Goal: Task Accomplishment & Management: Complete application form

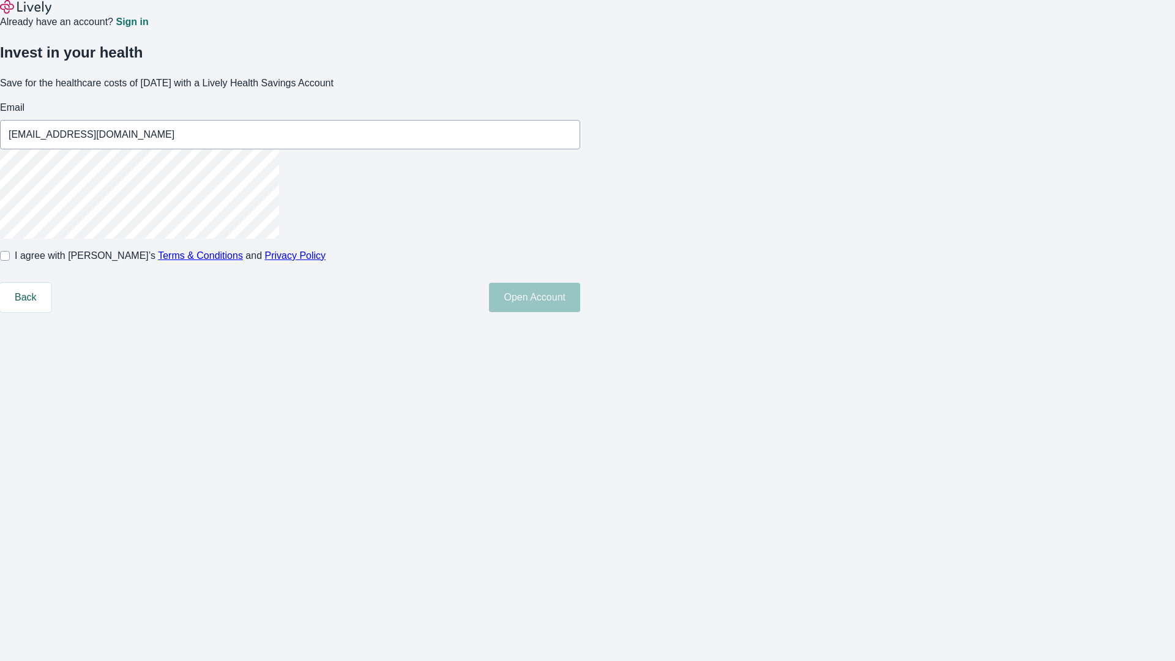
click at [10, 261] on input "I agree with Lively’s Terms & Conditions and Privacy Policy" at bounding box center [5, 256] width 10 height 10
checkbox input "true"
click at [580, 312] on button "Open Account" at bounding box center [534, 297] width 91 height 29
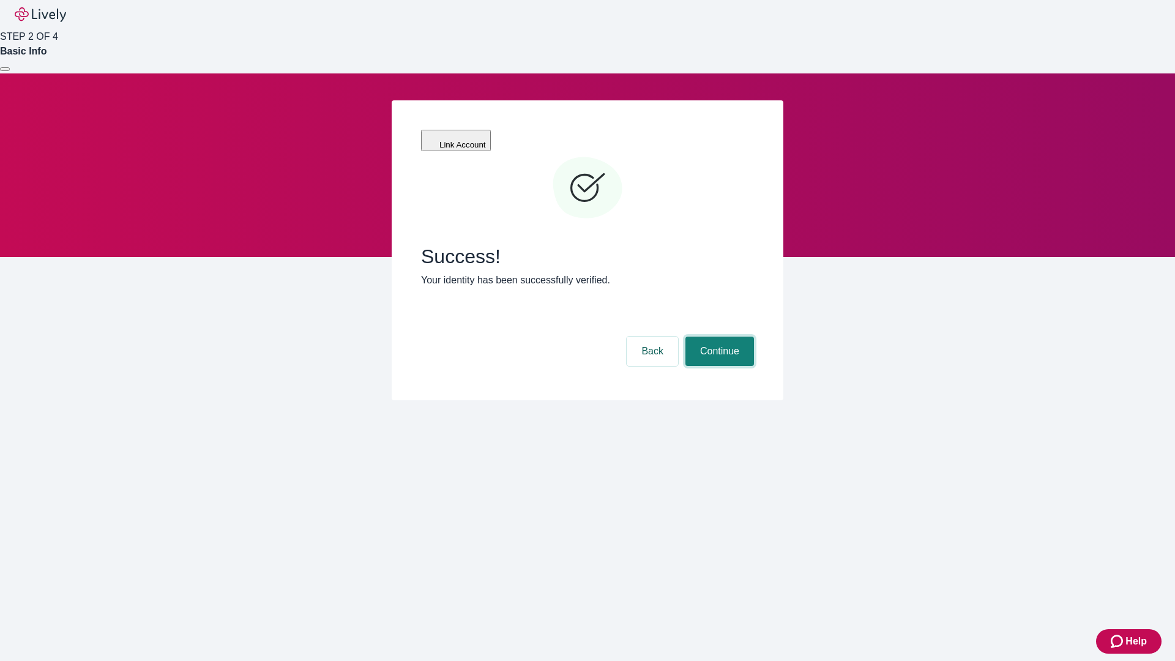
click at [718, 336] on button "Continue" at bounding box center [719, 350] width 69 height 29
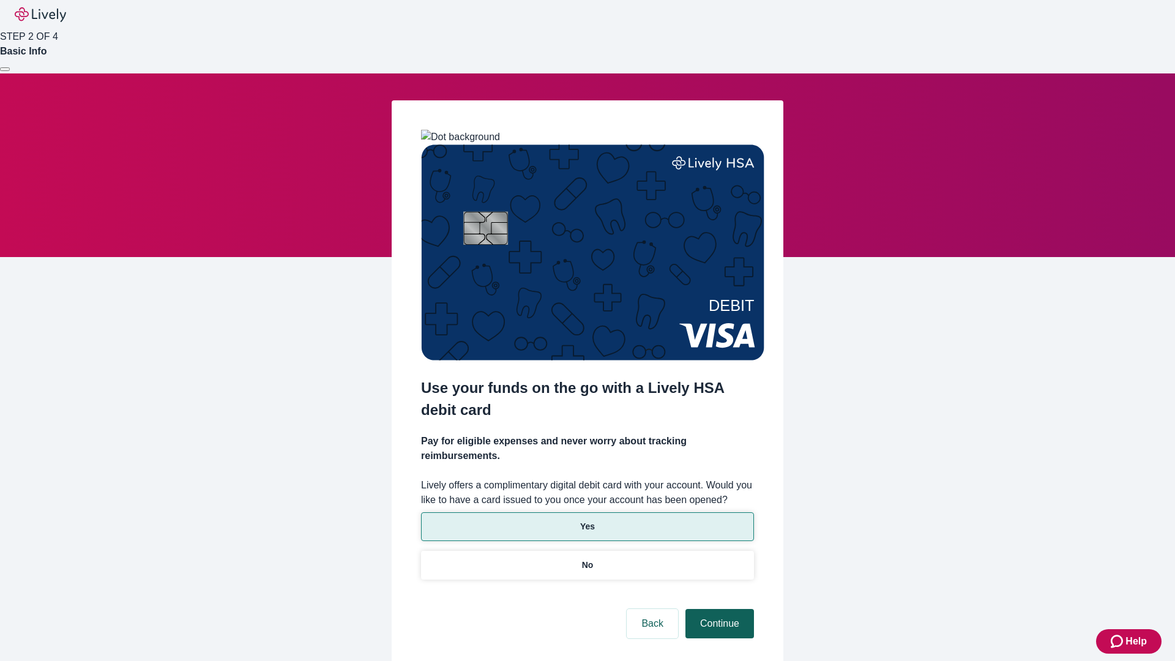
click at [587, 559] on p "No" at bounding box center [588, 565] width 12 height 13
click at [718, 609] on button "Continue" at bounding box center [719, 623] width 69 height 29
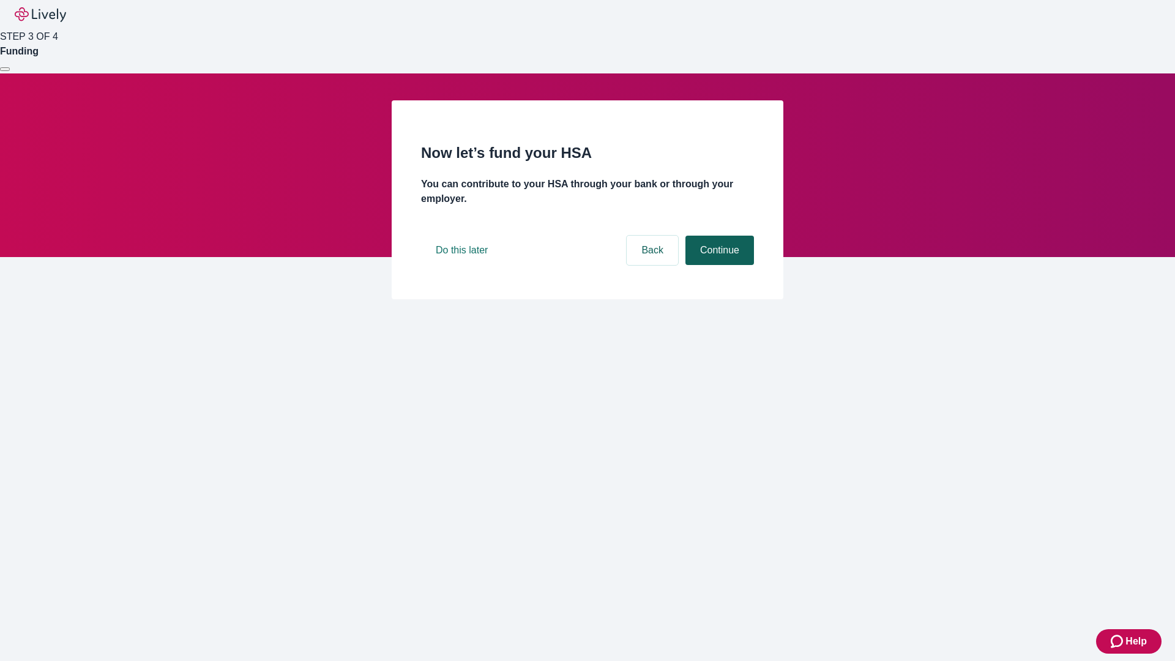
click at [718, 265] on button "Continue" at bounding box center [719, 250] width 69 height 29
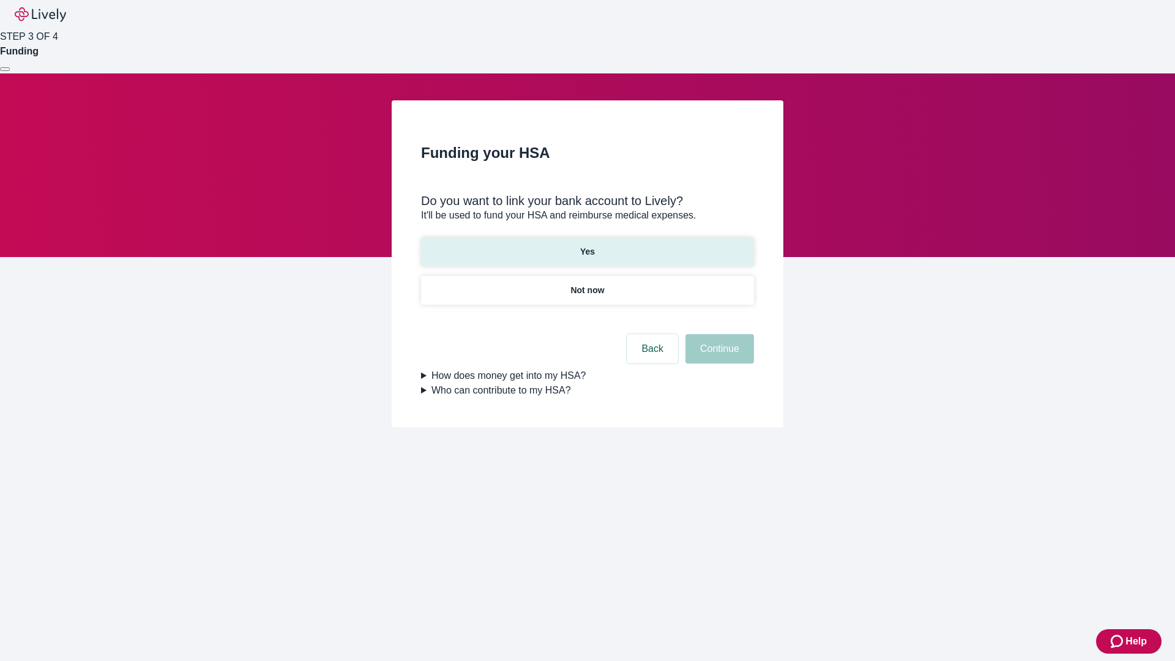
click at [587, 245] on p "Yes" at bounding box center [587, 251] width 15 height 13
click at [718, 334] on button "Continue" at bounding box center [719, 348] width 69 height 29
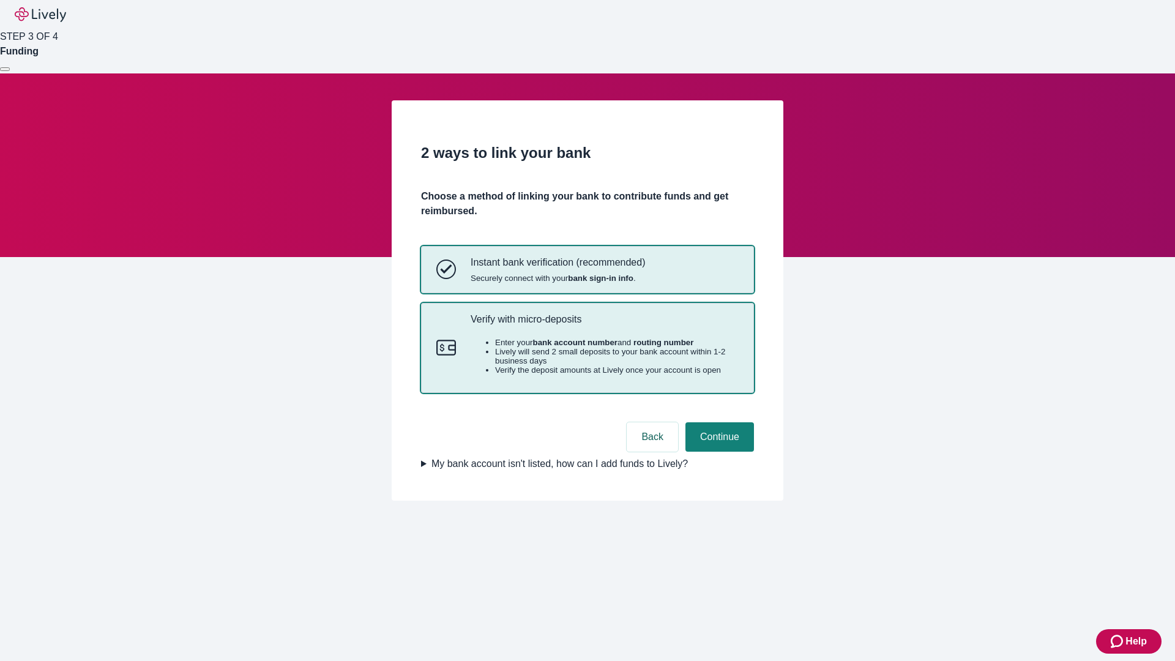
click at [604, 325] on p "Verify with micro-deposits" at bounding box center [604, 319] width 268 height 12
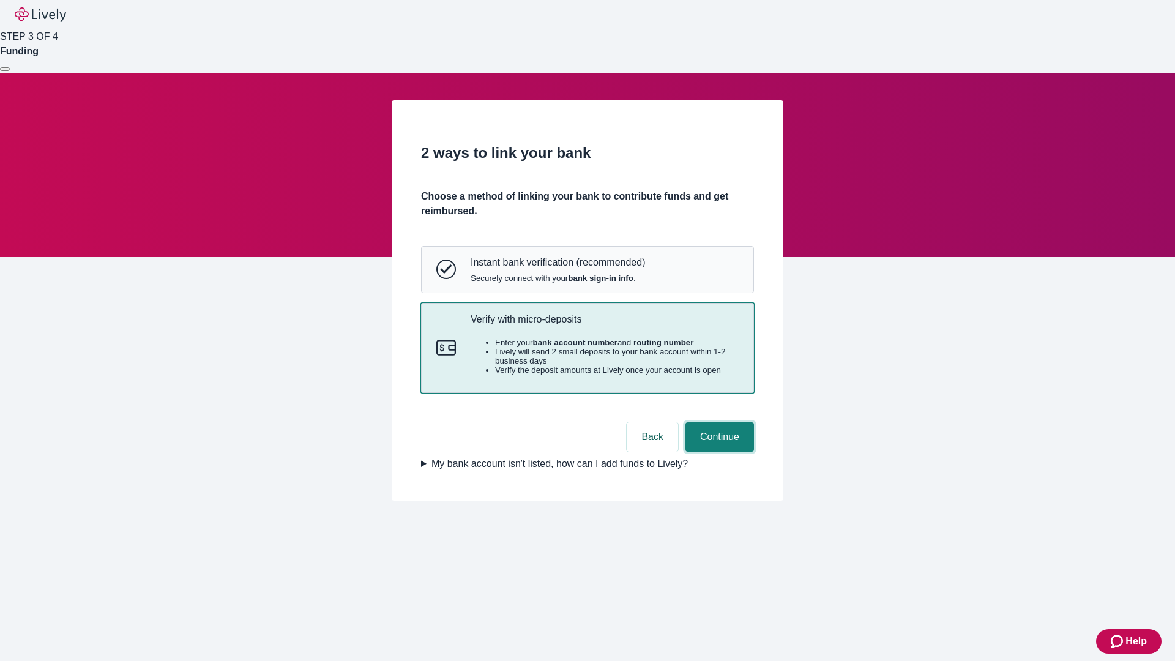
click at [718, 451] on button "Continue" at bounding box center [719, 436] width 69 height 29
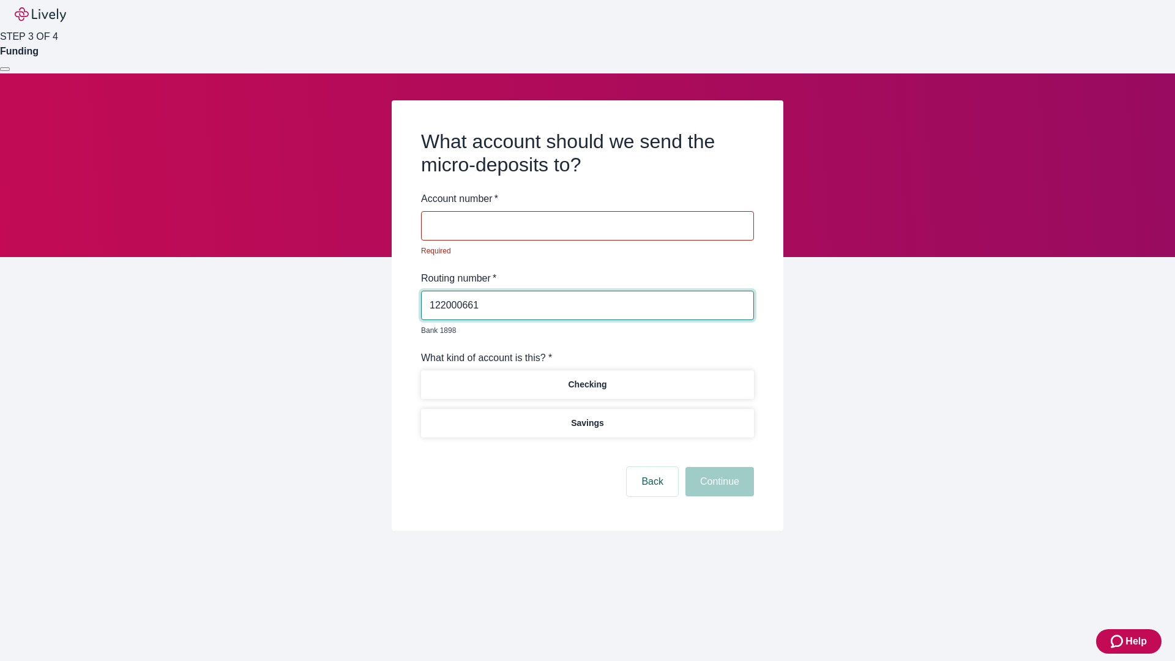
type input "122000661"
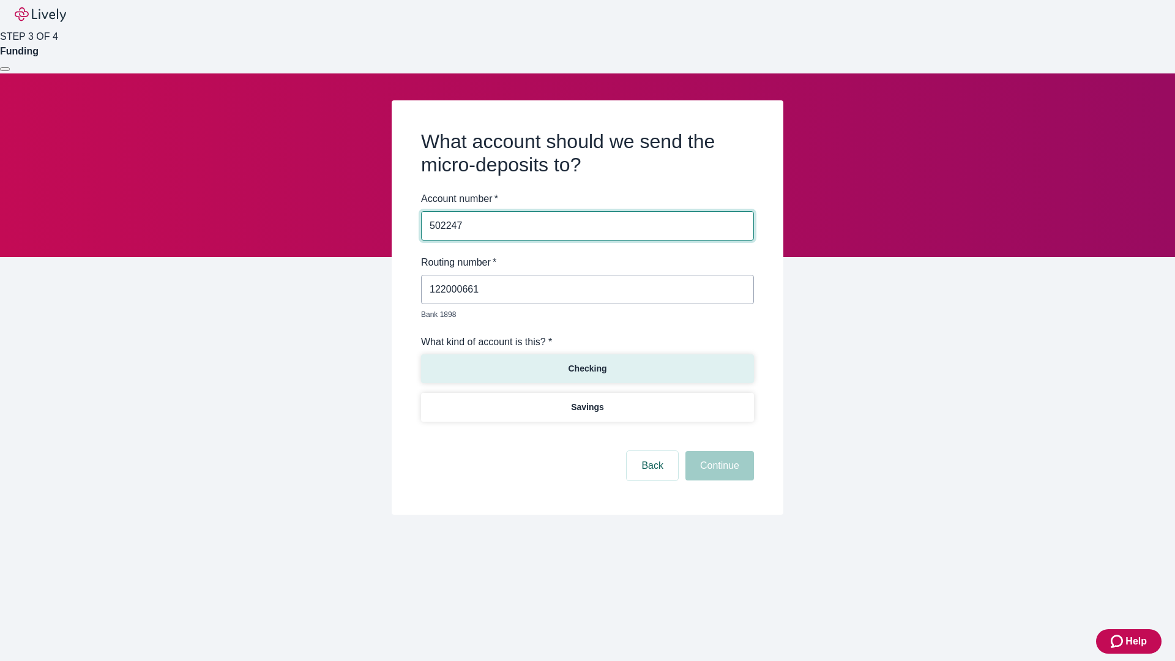
type input "502247"
click at [587, 362] on p "Checking" at bounding box center [587, 368] width 39 height 13
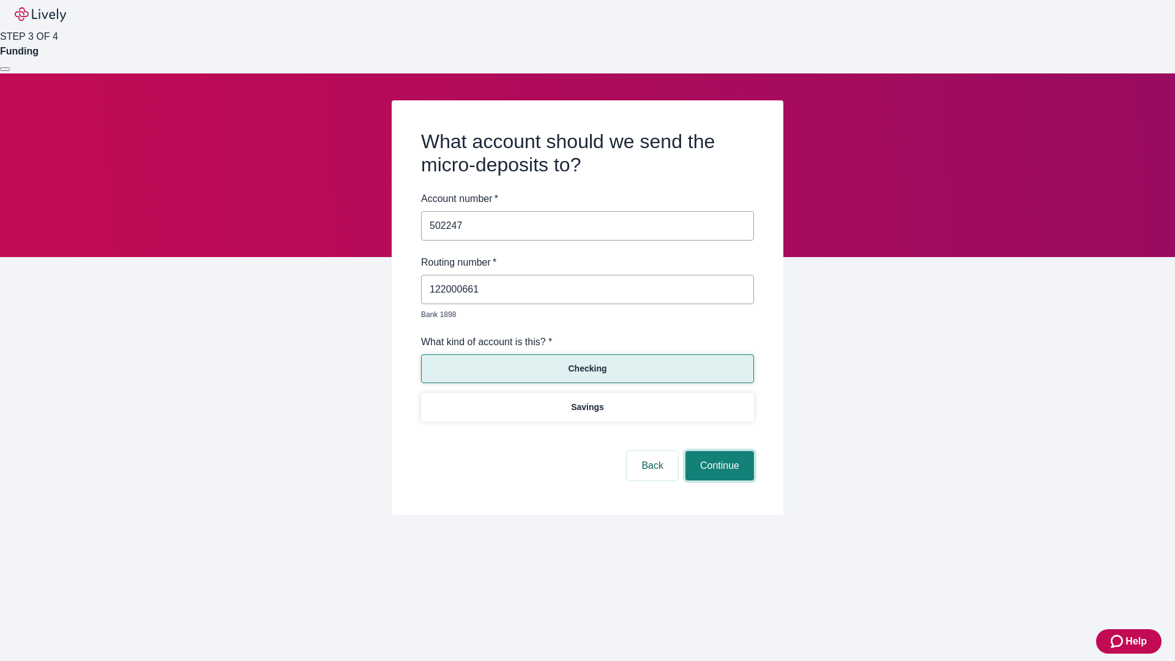
click at [718, 451] on button "Continue" at bounding box center [719, 465] width 69 height 29
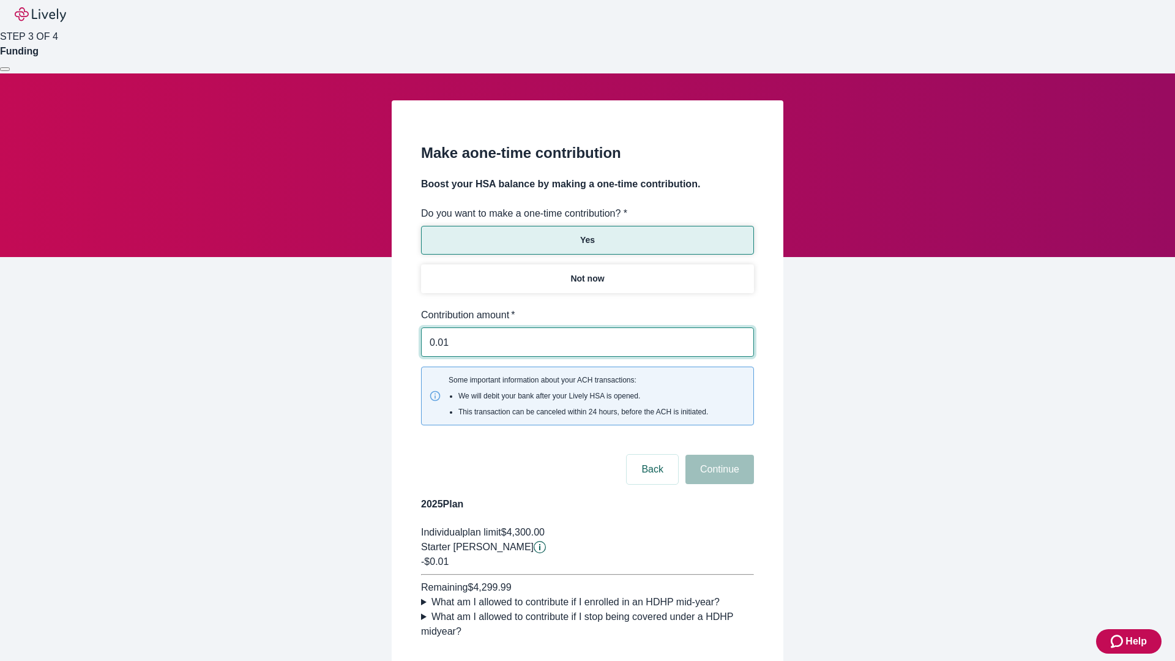
type input "0.01"
click at [718, 455] on button "Continue" at bounding box center [719, 469] width 69 height 29
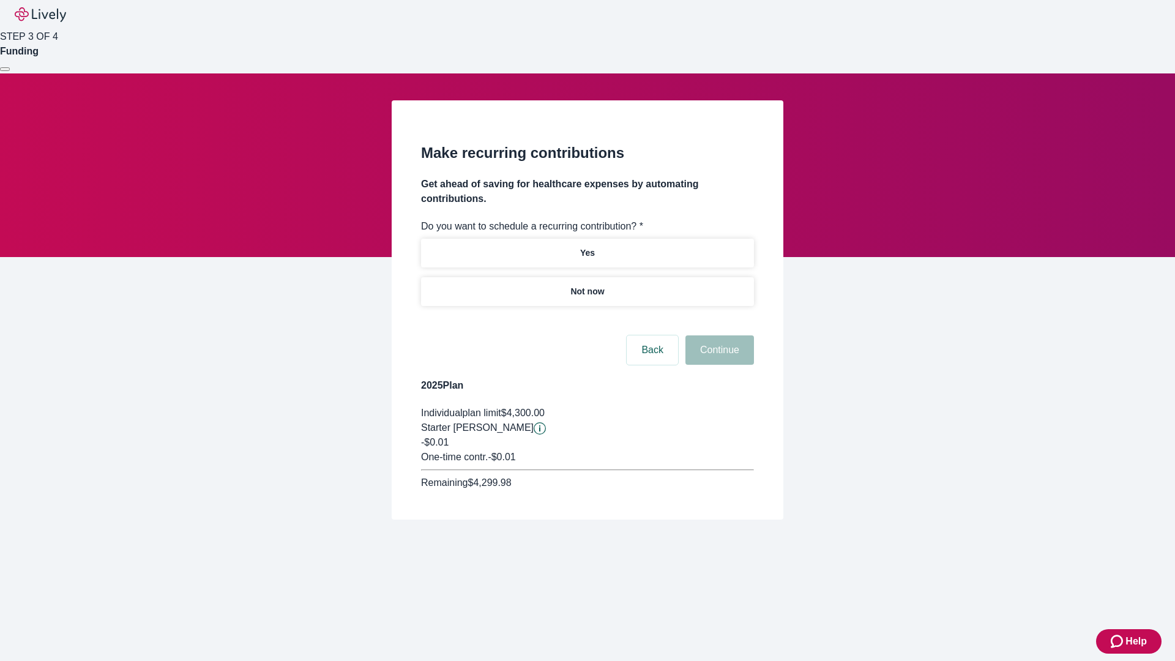
click at [587, 285] on p "Not now" at bounding box center [587, 291] width 34 height 13
click at [718, 335] on button "Continue" at bounding box center [719, 349] width 69 height 29
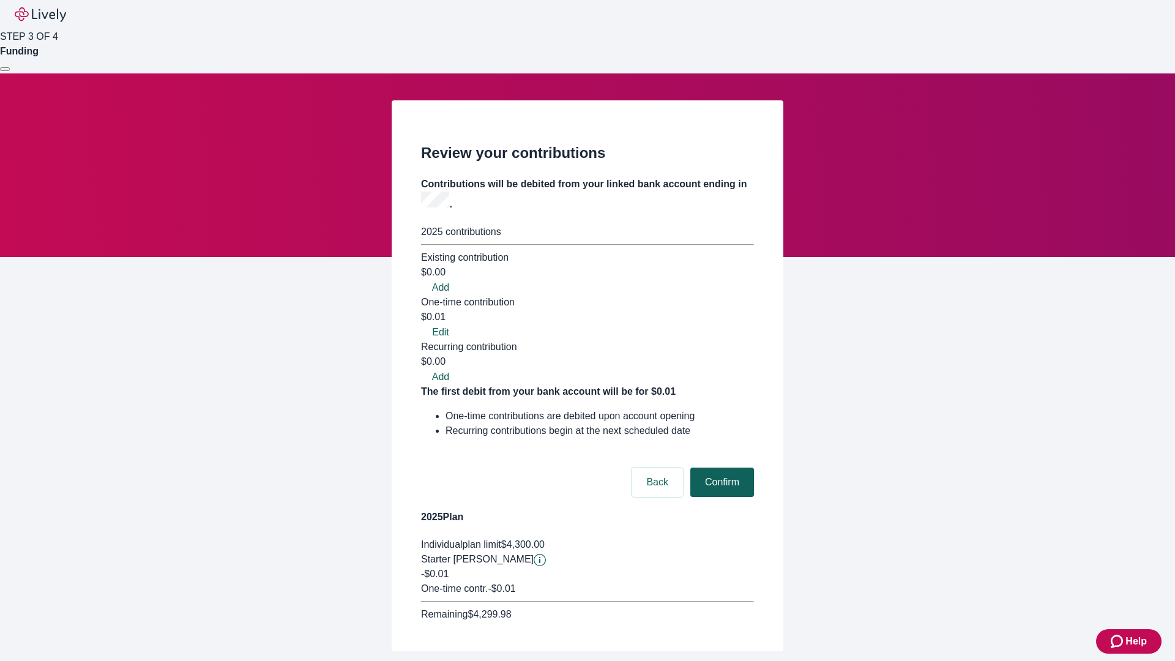
click at [720, 467] on button "Confirm" at bounding box center [722, 481] width 64 height 29
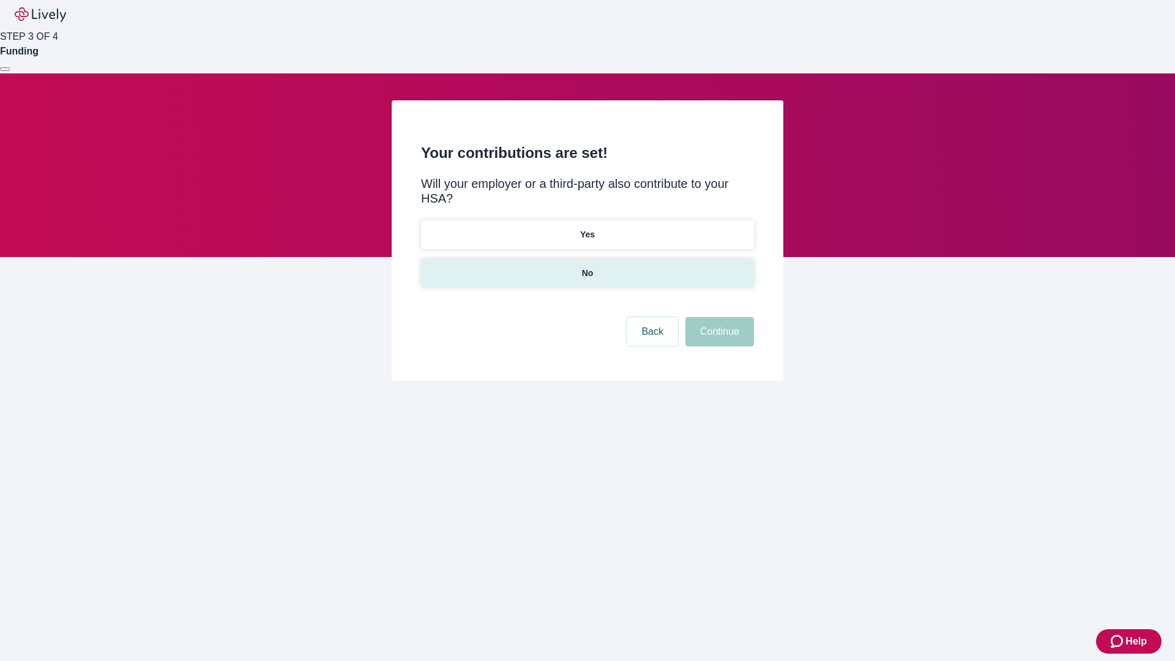
click at [587, 267] on p "No" at bounding box center [588, 273] width 12 height 13
click at [718, 317] on button "Continue" at bounding box center [719, 331] width 69 height 29
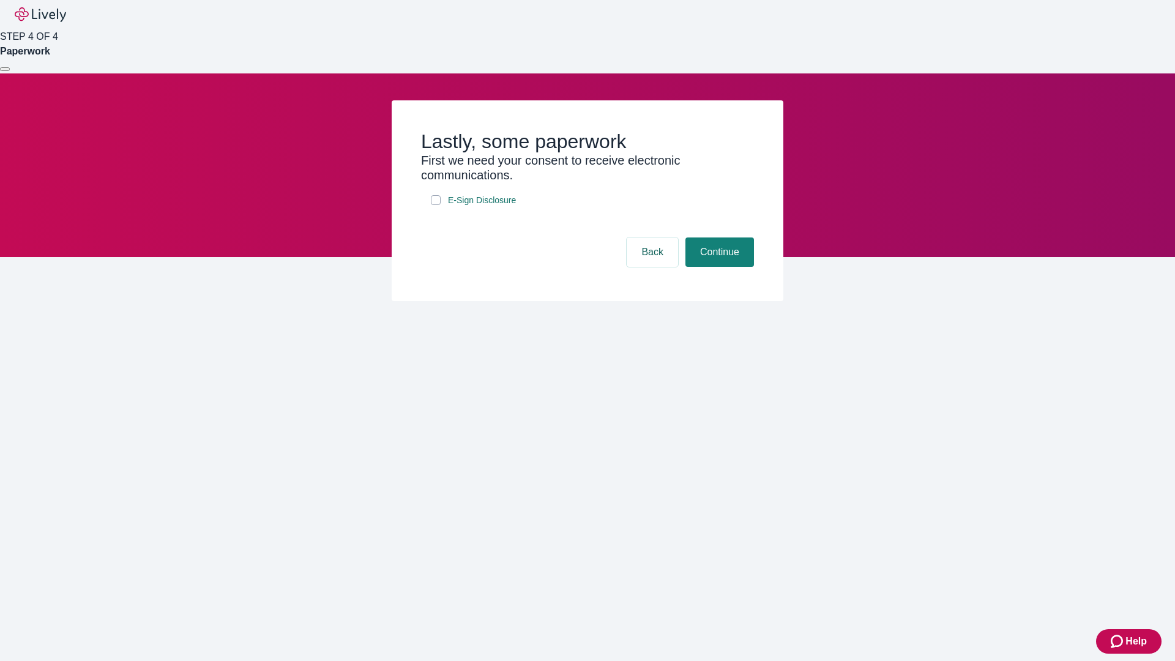
click at [436, 205] on input "E-Sign Disclosure" at bounding box center [436, 200] width 10 height 10
checkbox input "true"
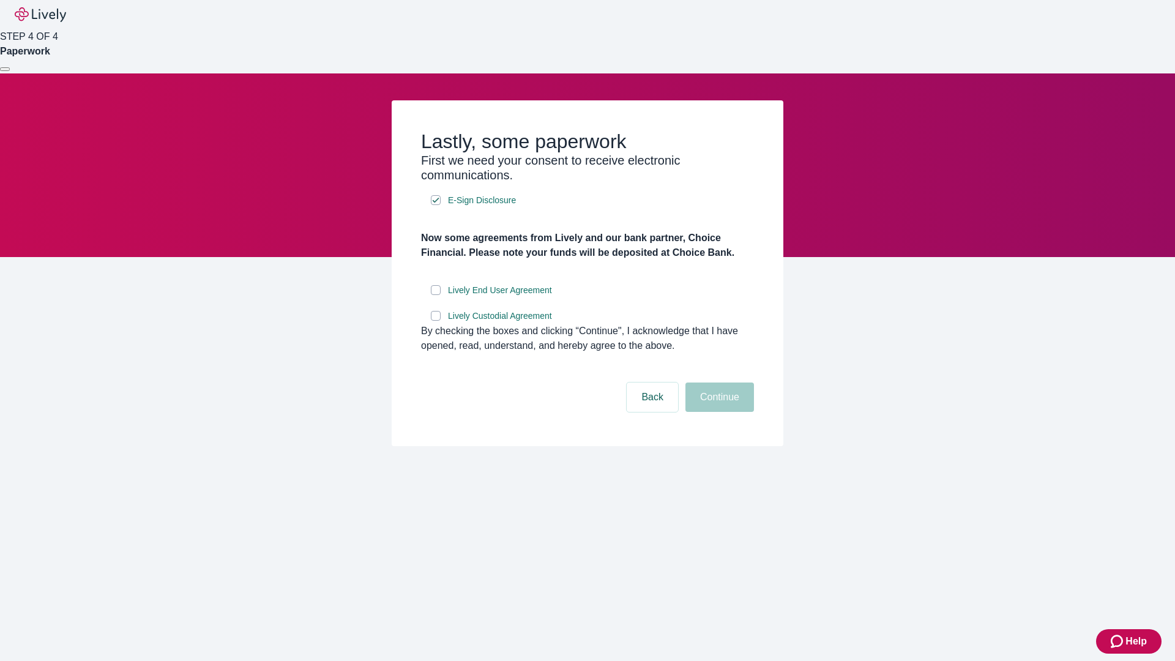
click at [436, 295] on input "Lively End User Agreement" at bounding box center [436, 290] width 10 height 10
checkbox input "true"
click at [436, 321] on input "Lively Custodial Agreement" at bounding box center [436, 316] width 10 height 10
checkbox input "true"
click at [718, 412] on button "Continue" at bounding box center [719, 396] width 69 height 29
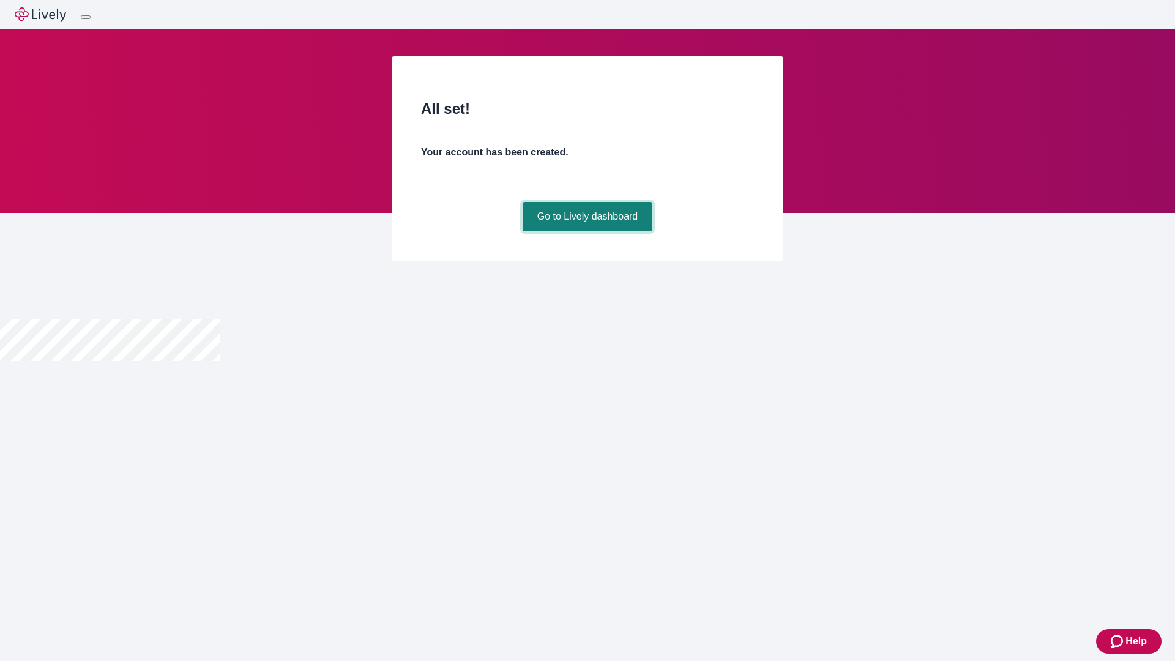
click at [587, 231] on link "Go to Lively dashboard" at bounding box center [587, 216] width 130 height 29
